Goal: Information Seeking & Learning: Learn about a topic

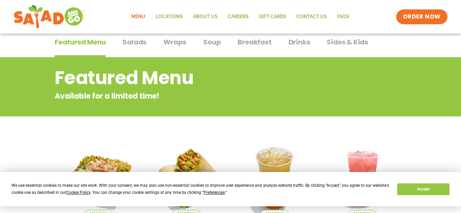
scroll to position [27, 0]
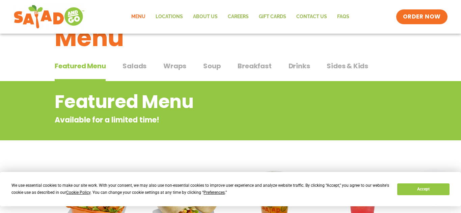
click at [137, 67] on span "Salads" at bounding box center [134, 66] width 24 height 10
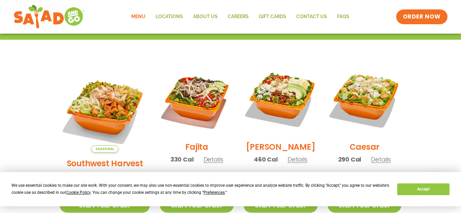
scroll to position [162, 0]
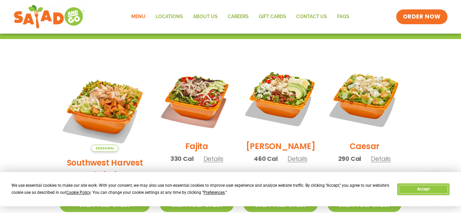
click at [421, 186] on button "Accept" at bounding box center [423, 190] width 52 height 12
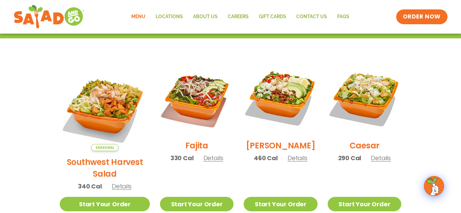
scroll to position [175, 0]
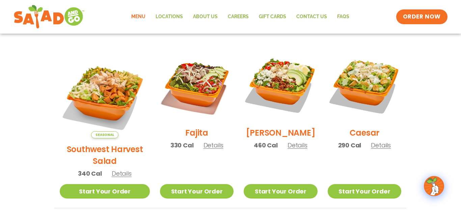
click at [99, 144] on h2 "Southwest Harvest Salad" at bounding box center [105, 156] width 90 height 24
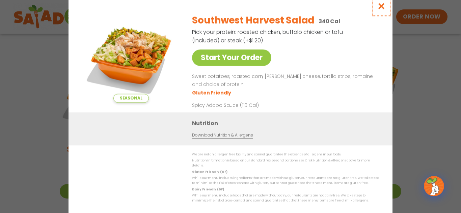
click at [381, 10] on icon "Close modal" at bounding box center [381, 6] width 8 height 7
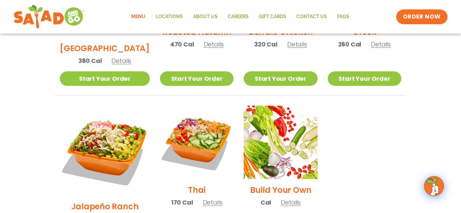
scroll to position [445, 0]
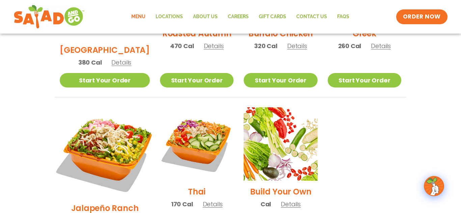
click at [85, 111] on img at bounding box center [105, 153] width 106 height 106
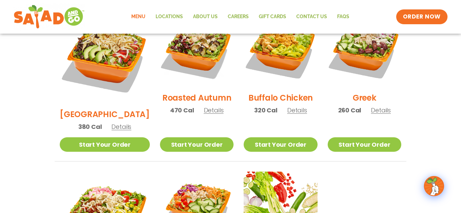
scroll to position [432, 0]
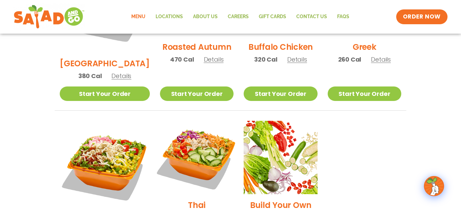
click at [202, 126] on img at bounding box center [196, 158] width 86 height 86
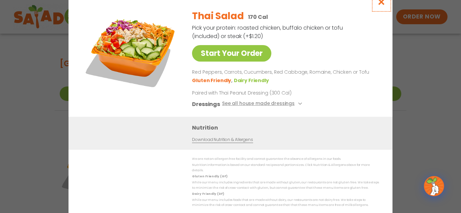
click at [379, 5] on icon "Close modal" at bounding box center [381, 1] width 8 height 7
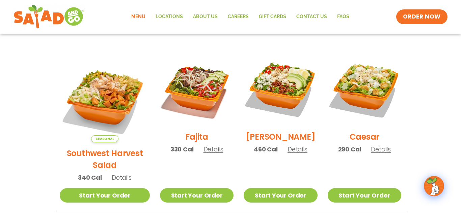
scroll to position [162, 0]
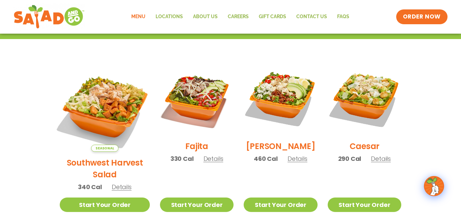
click at [111, 114] on img at bounding box center [105, 107] width 106 height 106
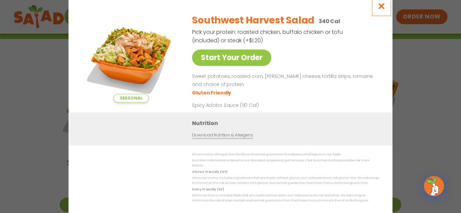
click at [382, 7] on icon "Close modal" at bounding box center [381, 6] width 8 height 7
